Goal: Information Seeking & Learning: Learn about a topic

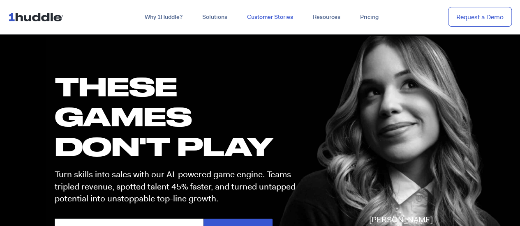
click at [256, 17] on link "Customer Stories" at bounding box center [270, 17] width 66 height 15
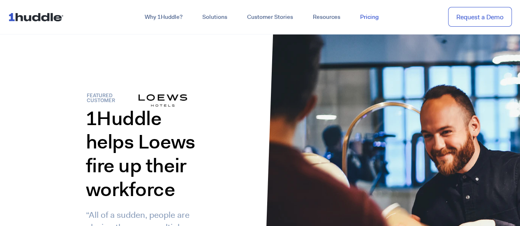
click at [362, 17] on link "Pricing" at bounding box center [369, 17] width 38 height 15
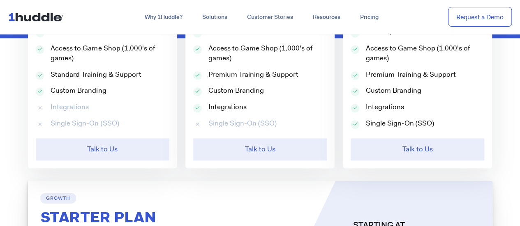
scroll to position [432, 0]
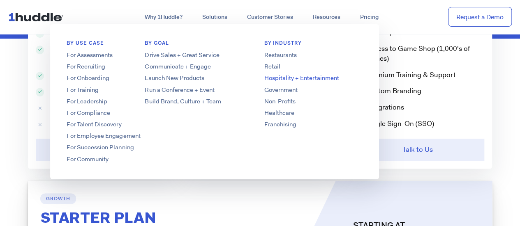
click at [280, 78] on link "Hospitality + Entertainment" at bounding box center [313, 78] width 132 height 9
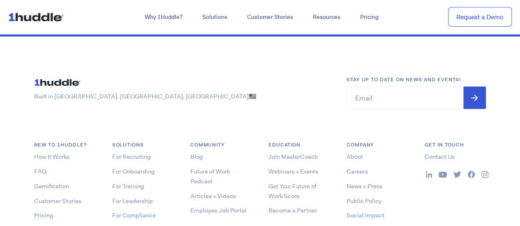
scroll to position [2837, 0]
